Goal: Information Seeking & Learning: Learn about a topic

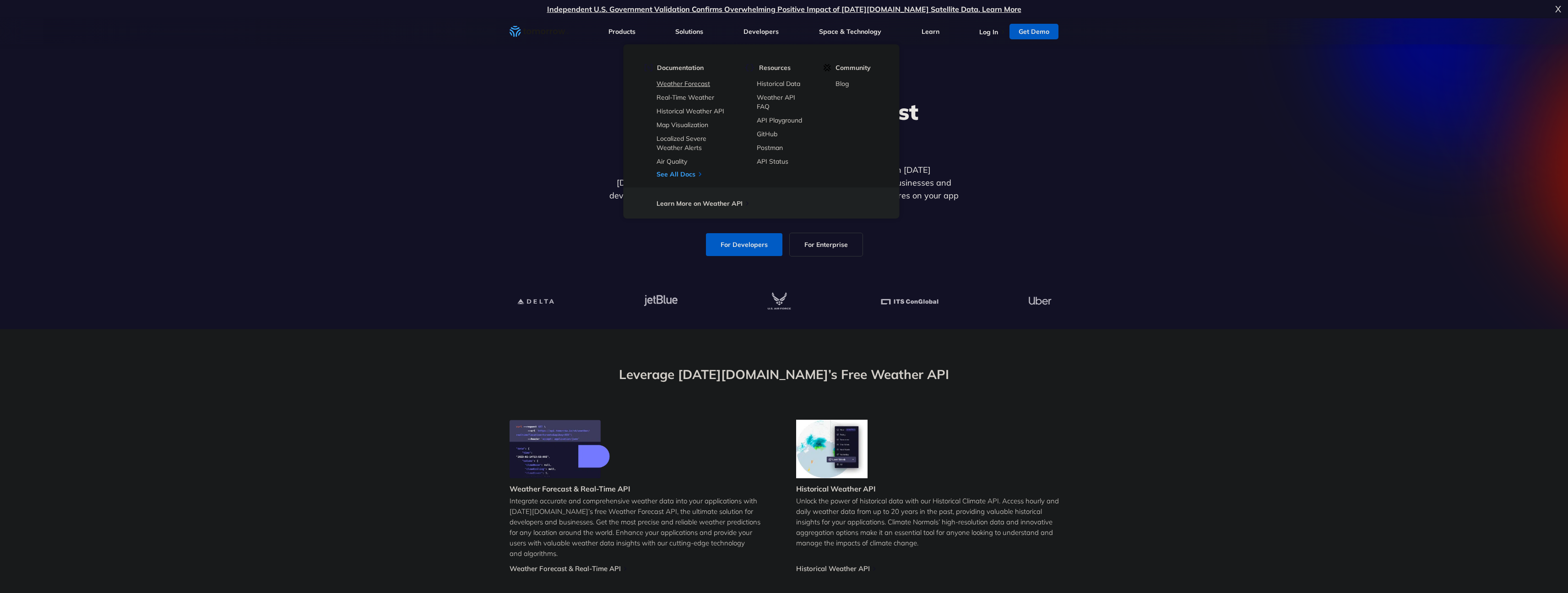
click at [699, 86] on link "Weather Forecast" at bounding box center [684, 84] width 54 height 9
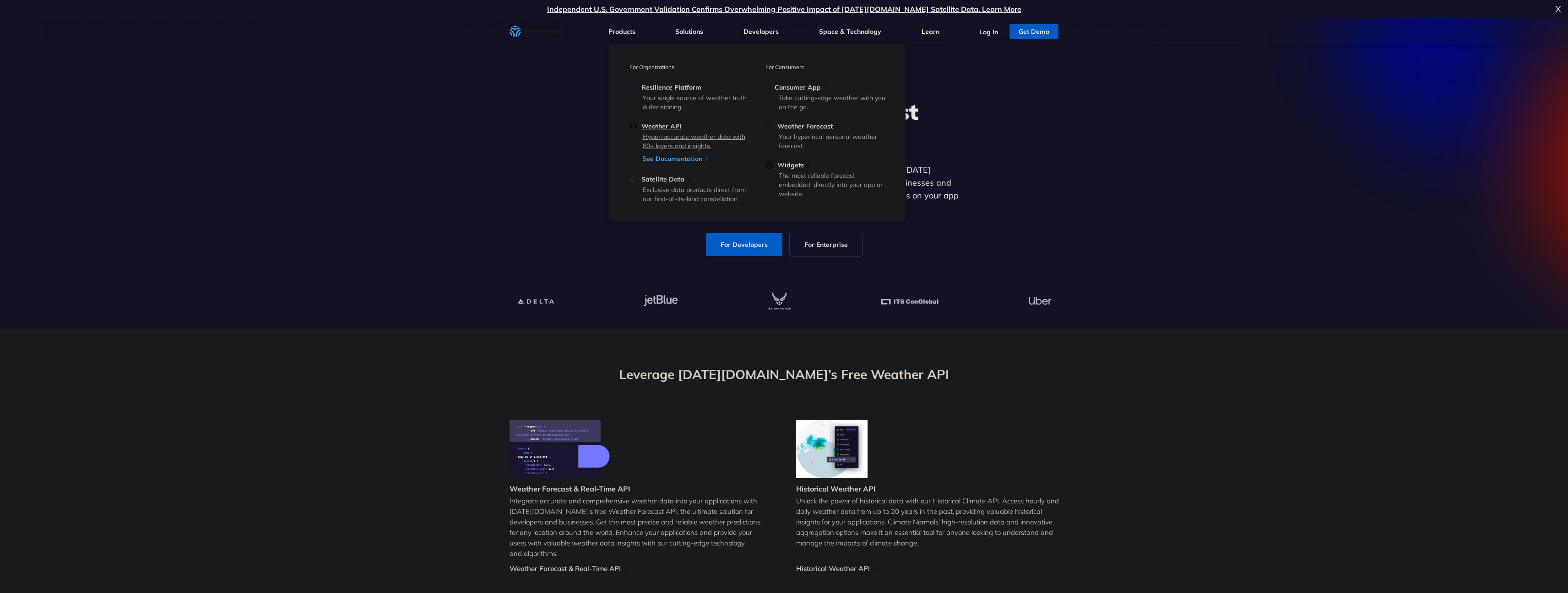
click at [671, 125] on span "Weather API" at bounding box center [661, 127] width 40 height 9
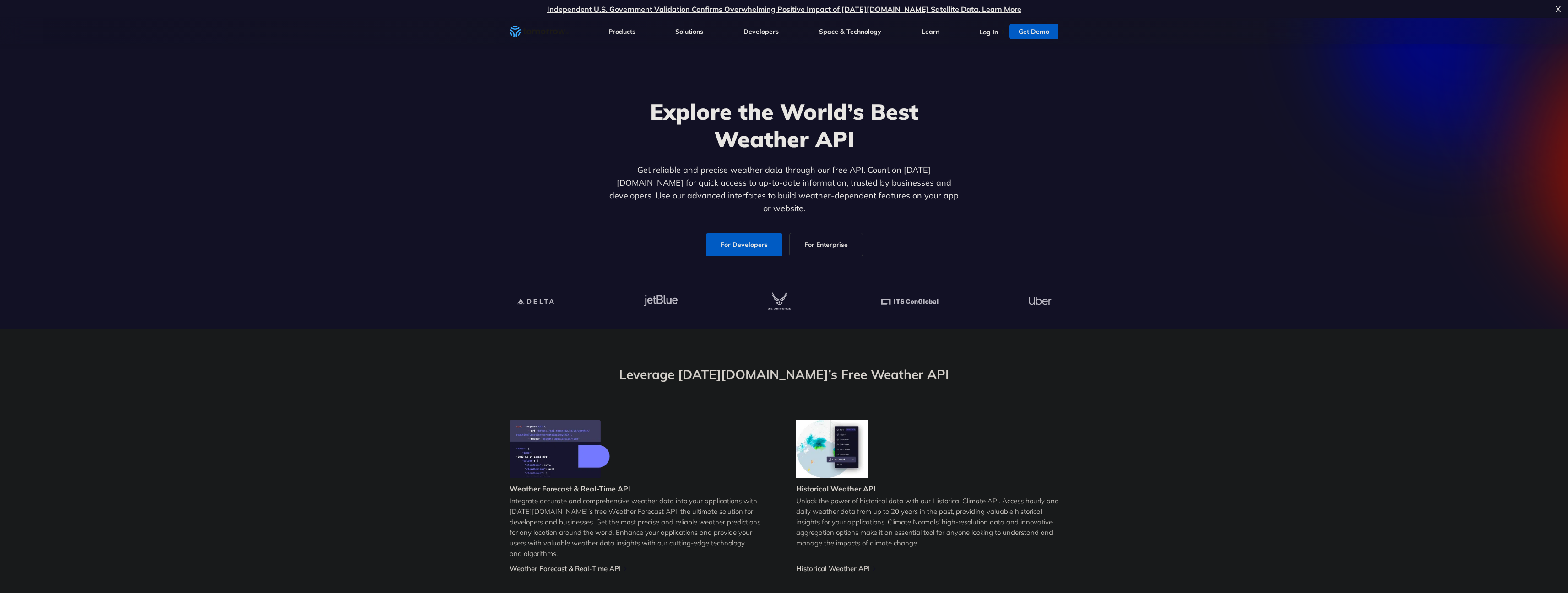
click at [738, 234] on link "For Developers" at bounding box center [744, 245] width 77 height 23
